Goal: Browse casually

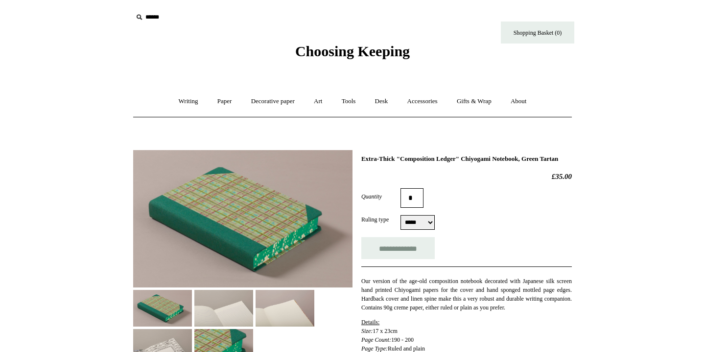
select select "*****"
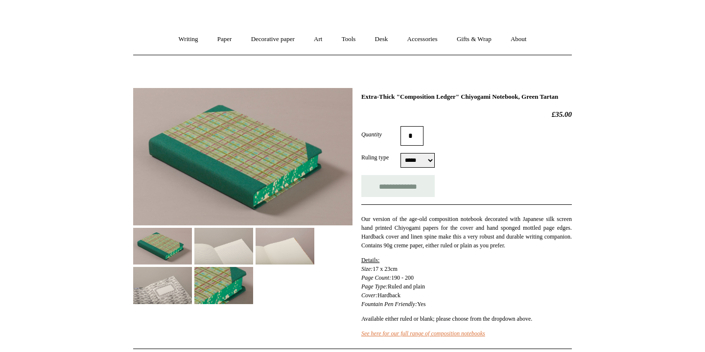
scroll to position [102, 0]
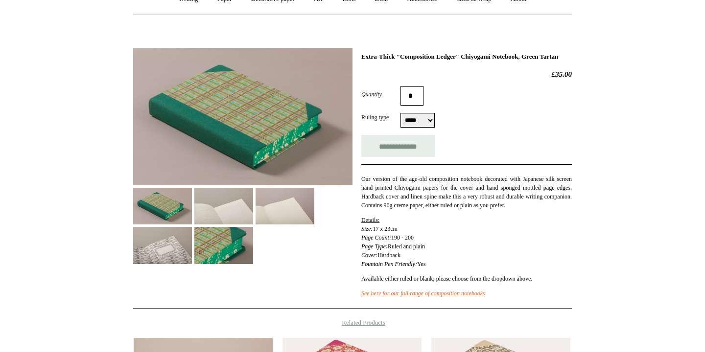
click at [220, 245] on img at bounding box center [223, 245] width 59 height 37
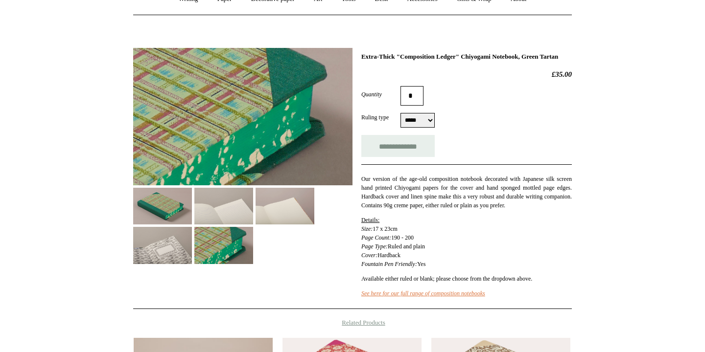
click at [218, 203] on img at bounding box center [223, 206] width 59 height 37
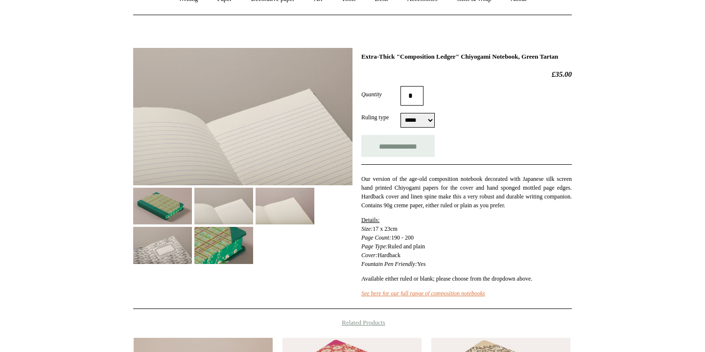
click at [295, 198] on img at bounding box center [284, 206] width 59 height 37
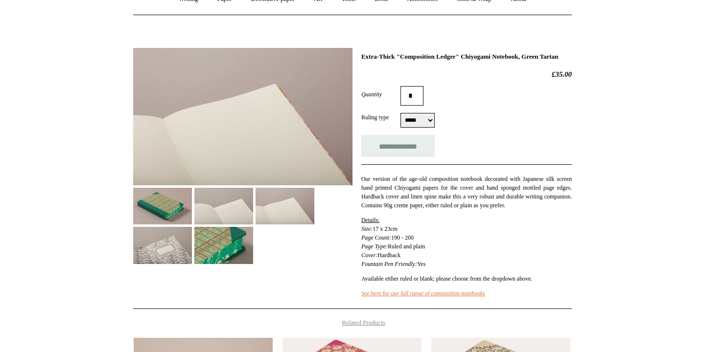
click at [149, 216] on img at bounding box center [162, 206] width 59 height 37
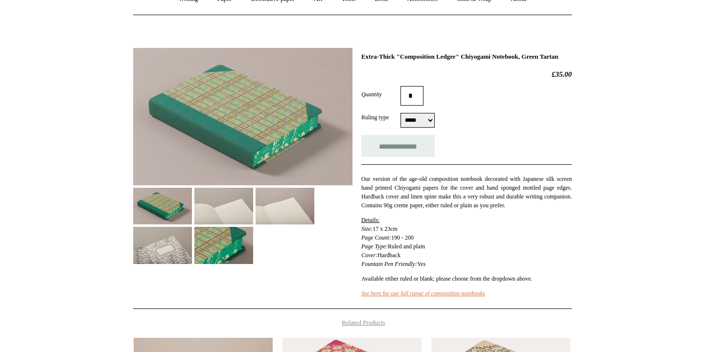
click at [149, 260] on img at bounding box center [162, 245] width 59 height 37
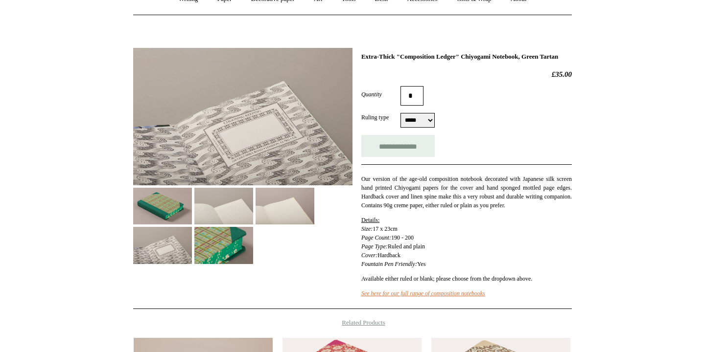
click at [157, 227] on img at bounding box center [162, 245] width 59 height 37
click at [152, 216] on img at bounding box center [162, 206] width 59 height 37
